Goal: Task Accomplishment & Management: Use online tool/utility

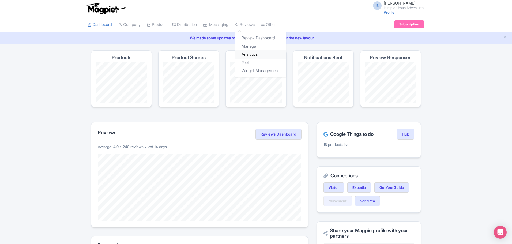
click at [251, 55] on link "Analytics" at bounding box center [260, 54] width 51 height 8
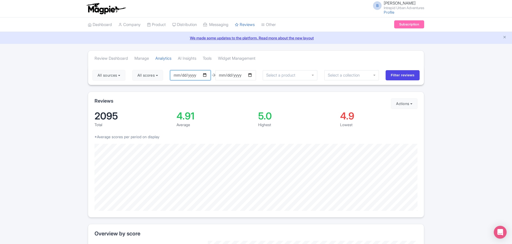
click at [206, 75] on input "2025-06-23" at bounding box center [190, 75] width 41 height 10
type input "2025-01-01"
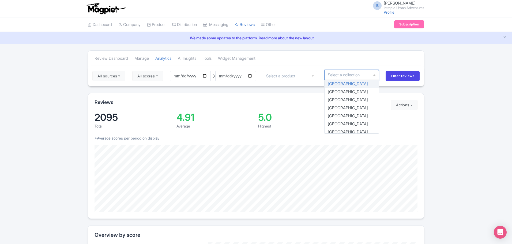
click at [366, 75] on div at bounding box center [352, 75] width 55 height 10
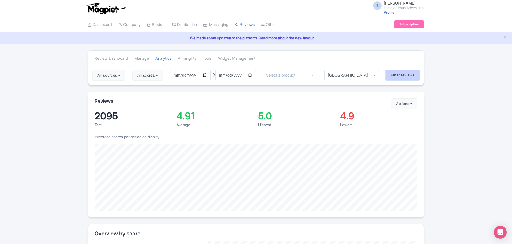
click at [399, 77] on input "Filter reviews" at bounding box center [403, 75] width 34 height 10
